Goal: Task Accomplishment & Management: Use online tool/utility

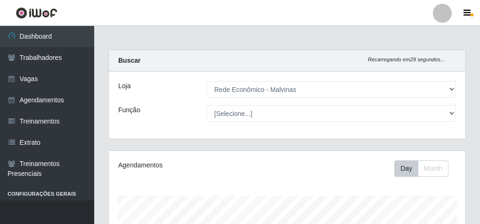
select select "194"
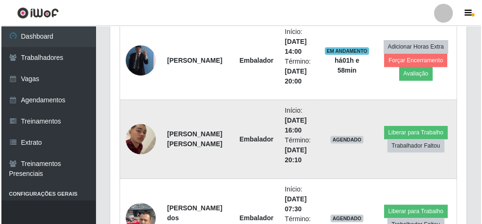
scroll to position [646, 0]
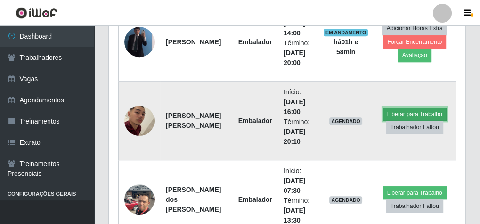
click at [395, 109] on button "Liberar para Trabalho" at bounding box center [415, 113] width 64 height 13
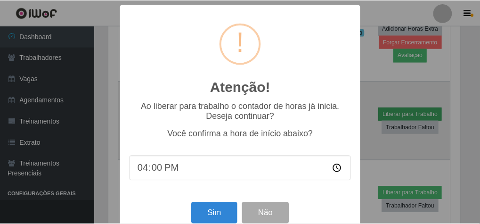
scroll to position [195, 353]
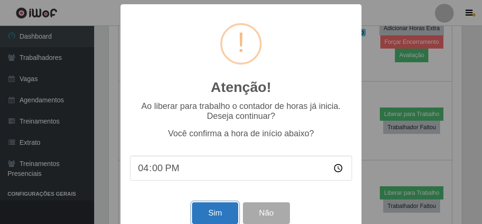
click at [208, 218] on button "Sim" at bounding box center [215, 213] width 46 height 22
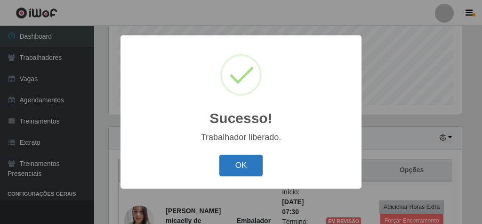
click at [242, 161] on button "OK" at bounding box center [241, 165] width 44 height 22
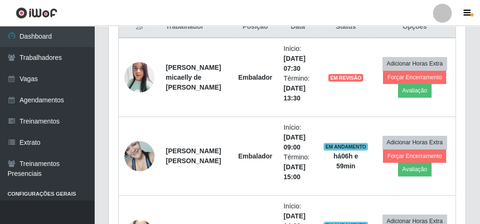
scroll to position [344, 0]
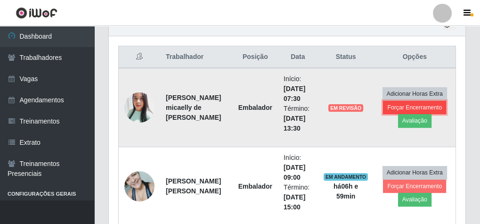
click at [396, 101] on button "Forçar Encerramento" at bounding box center [414, 107] width 63 height 13
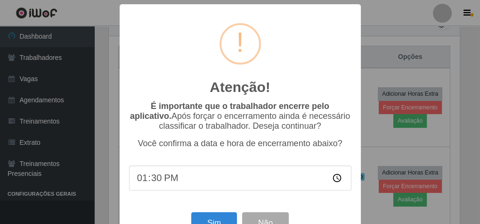
scroll to position [195, 353]
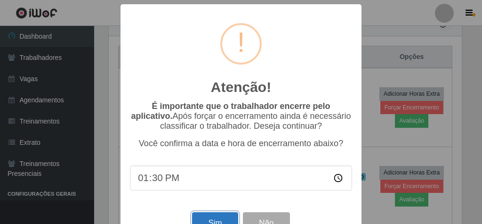
click at [199, 218] on button "Sim" at bounding box center [215, 223] width 46 height 22
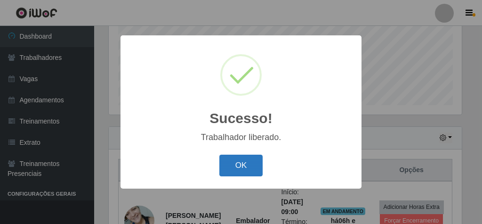
click at [242, 160] on button "OK" at bounding box center [241, 165] width 44 height 22
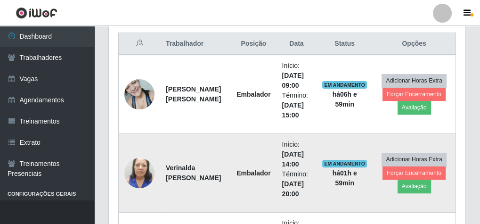
scroll to position [344, 0]
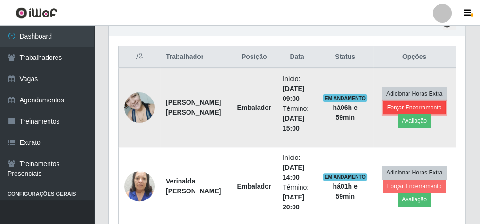
click at [421, 104] on button "Forçar Encerramento" at bounding box center [414, 107] width 63 height 13
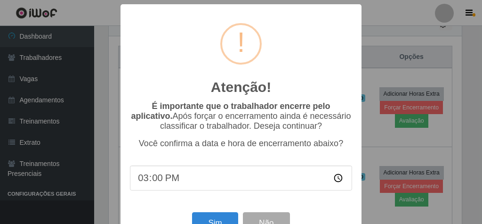
click at [290, 175] on input "15:00" at bounding box center [241, 177] width 222 height 25
click at [216, 219] on button "Sim" at bounding box center [215, 223] width 46 height 22
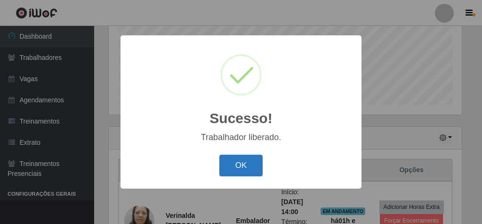
click at [248, 165] on button "OK" at bounding box center [241, 165] width 44 height 22
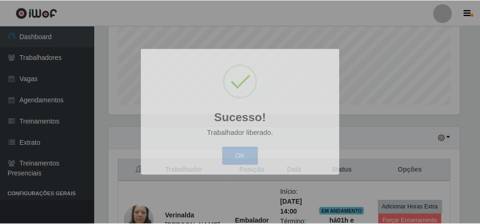
scroll to position [195, 356]
